Goal: Find specific page/section: Find specific page/section

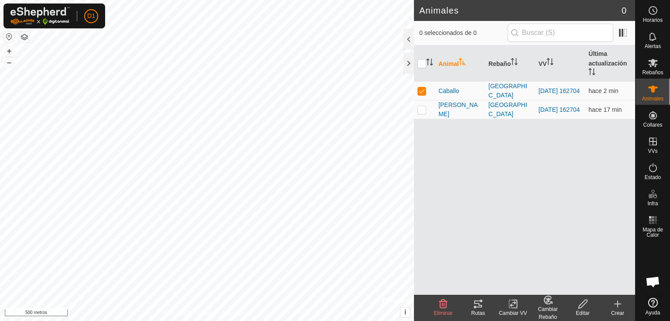
click at [477, 307] on icon at bounding box center [478, 303] width 10 height 10
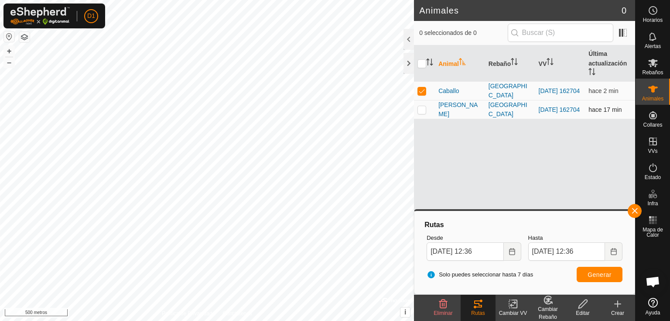
click at [423, 108] on p-checkbox at bounding box center [421, 109] width 9 height 7
checkbox input "true"
click at [420, 92] on p-checkbox at bounding box center [421, 90] width 9 height 7
checkbox input "false"
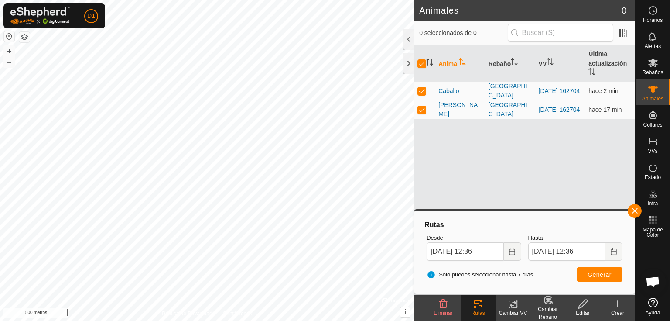
checkbox input "false"
click at [422, 108] on p-checkbox at bounding box center [421, 109] width 9 height 7
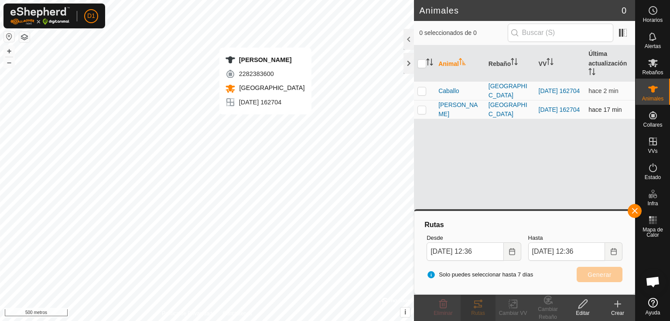
checkbox input "true"
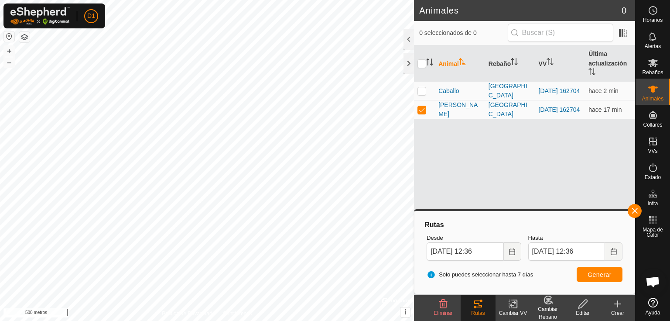
click at [475, 304] on icon at bounding box center [478, 303] width 10 height 10
click at [478, 304] on icon at bounding box center [478, 303] width 10 height 10
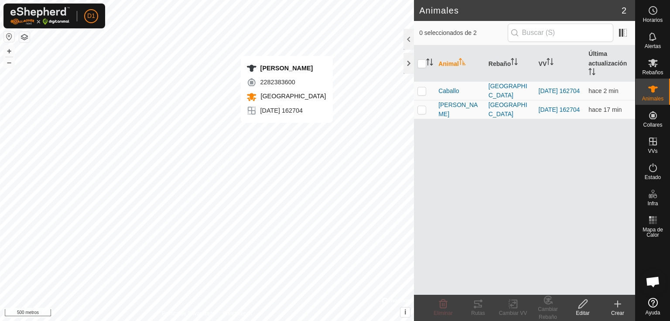
checkbox input "true"
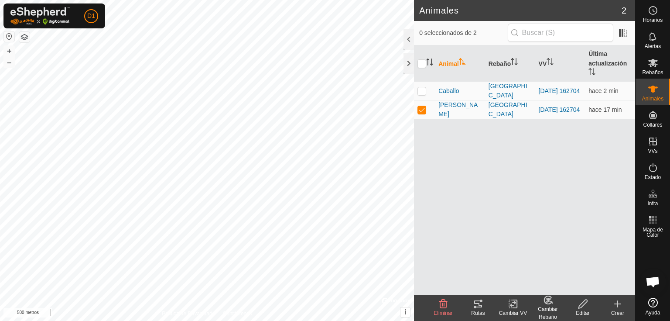
click at [478, 302] on icon at bounding box center [478, 303] width 10 height 10
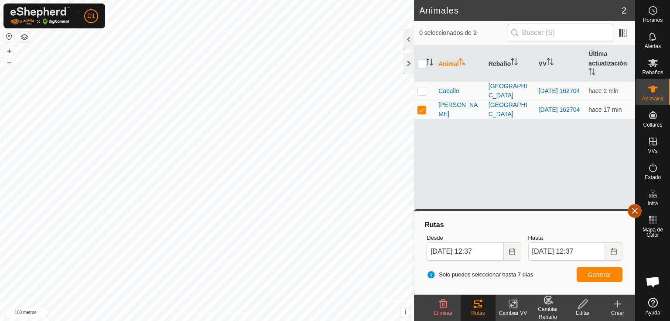
click at [632, 208] on button "button" at bounding box center [635, 211] width 14 height 14
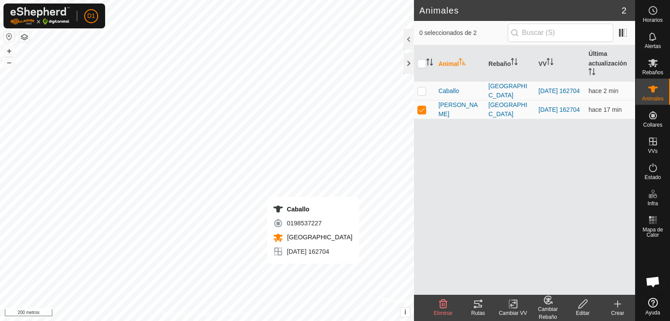
checkbox input "true"
checkbox input "false"
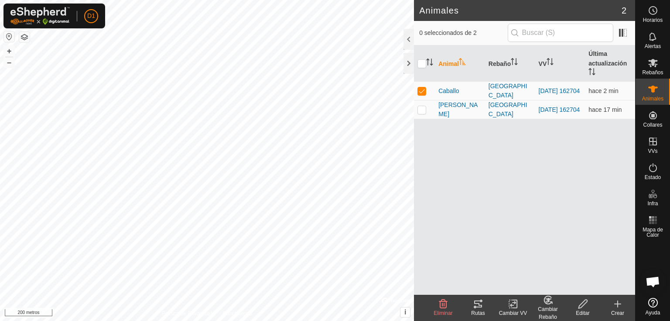
click at [478, 309] on div "Rutas" at bounding box center [478, 313] width 35 height 8
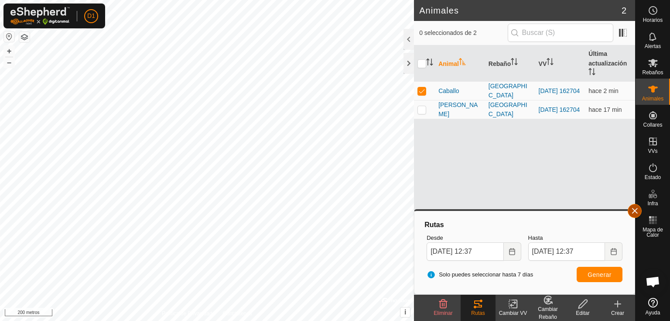
click at [635, 209] on button "button" at bounding box center [635, 211] width 14 height 14
